Goal: Task Accomplishment & Management: Manage account settings

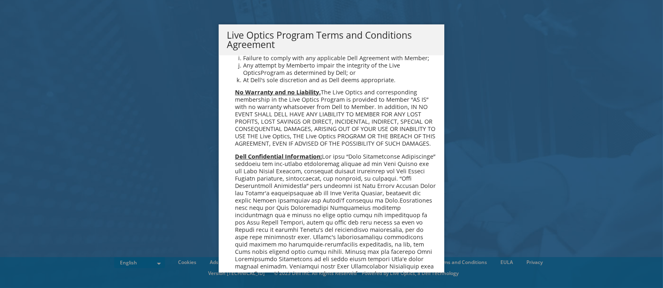
scroll to position [582, 0]
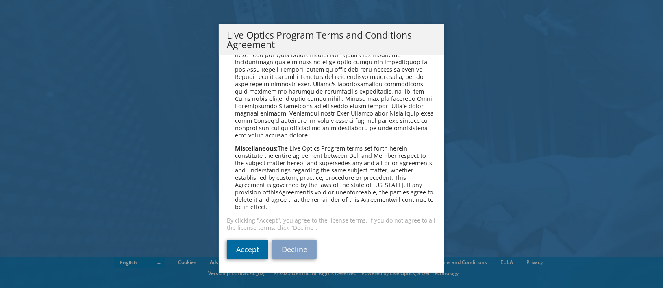
click at [252, 252] on link "Accept" at bounding box center [247, 249] width 41 height 20
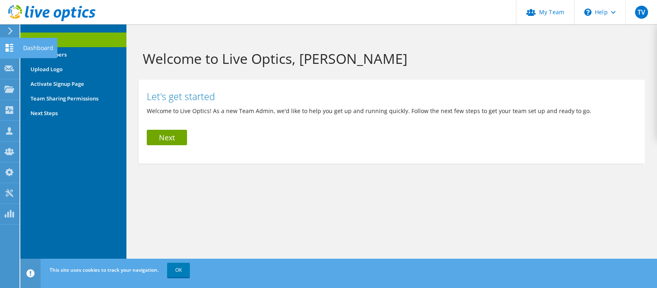
click at [9, 49] on icon at bounding box center [9, 48] width 10 height 8
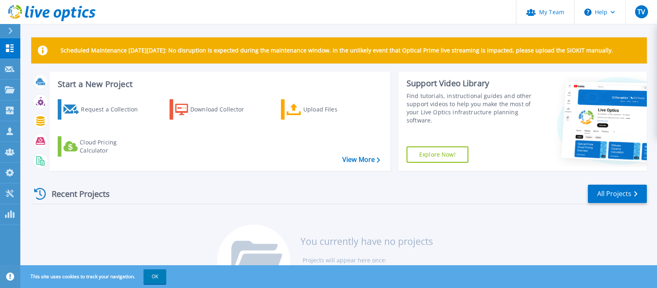
click at [86, 197] on div "Recent Projects" at bounding box center [75, 194] width 89 height 20
click at [552, 14] on link "My Team" at bounding box center [545, 12] width 58 height 24
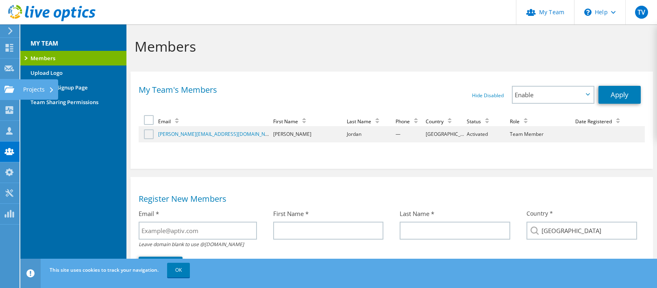
click at [9, 91] on use at bounding box center [9, 88] width 10 height 7
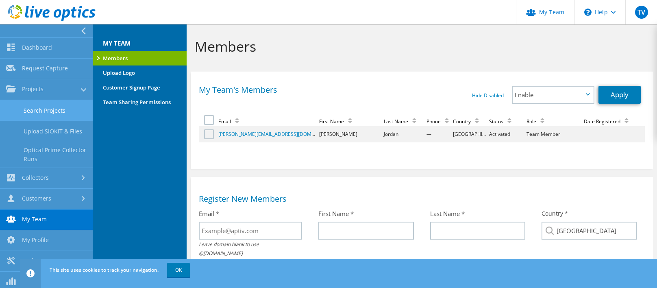
click at [45, 115] on link "Search Projects" at bounding box center [46, 110] width 93 height 21
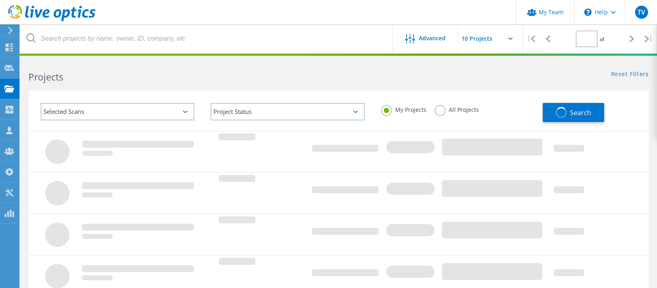
type input "1"
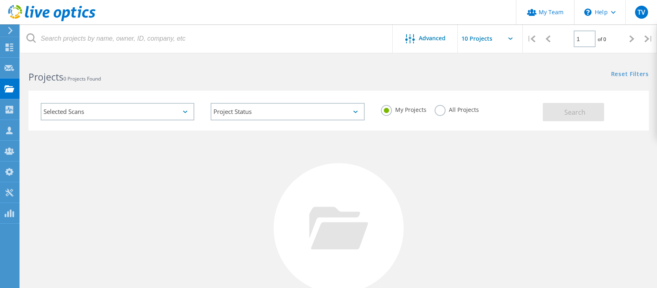
click at [441, 110] on label "All Projects" at bounding box center [457, 109] width 44 height 8
click at [0, 0] on input "All Projects" at bounding box center [0, 0] width 0 height 0
click at [591, 107] on button "Search" at bounding box center [573, 112] width 61 height 18
click at [640, 10] on span "TV" at bounding box center [641, 12] width 8 height 7
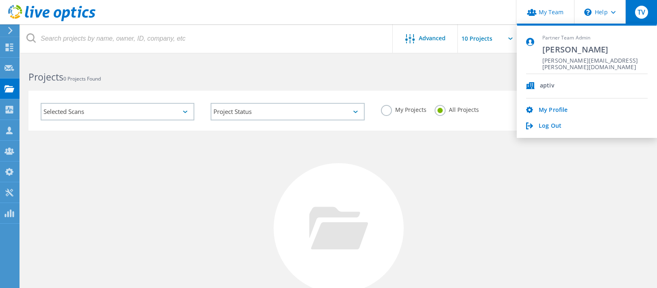
click at [546, 85] on span "aptiv" at bounding box center [547, 86] width 14 height 8
click at [541, 112] on link "My Profile" at bounding box center [553, 111] width 29 height 8
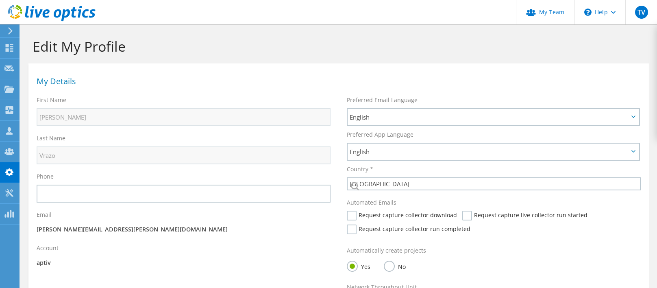
select select "224"
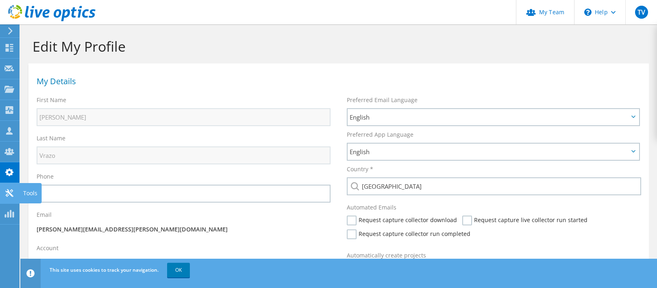
click at [5, 193] on icon at bounding box center [9, 193] width 10 height 8
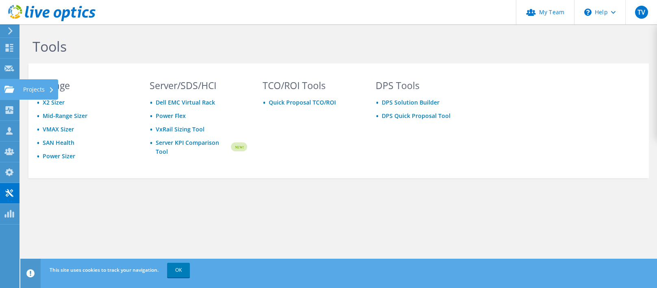
click at [8, 89] on use at bounding box center [9, 88] width 10 height 7
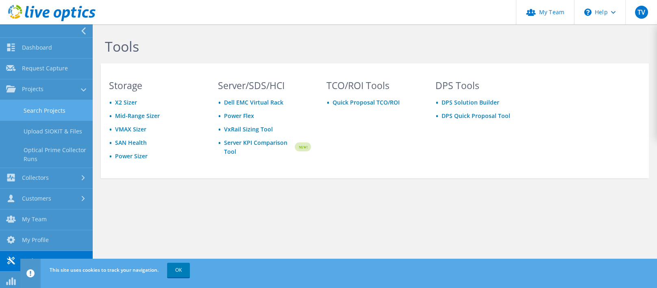
click at [29, 110] on link "Search Projects" at bounding box center [46, 110] width 93 height 21
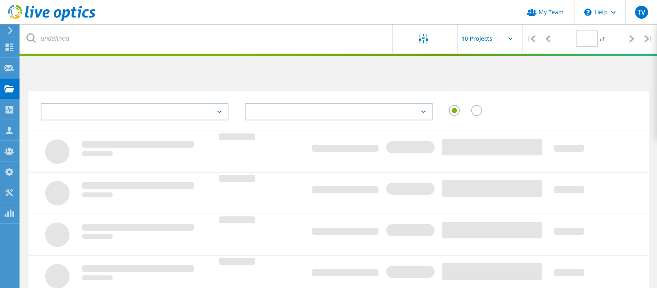
type input "1"
